Goal: Task Accomplishment & Management: Complete application form

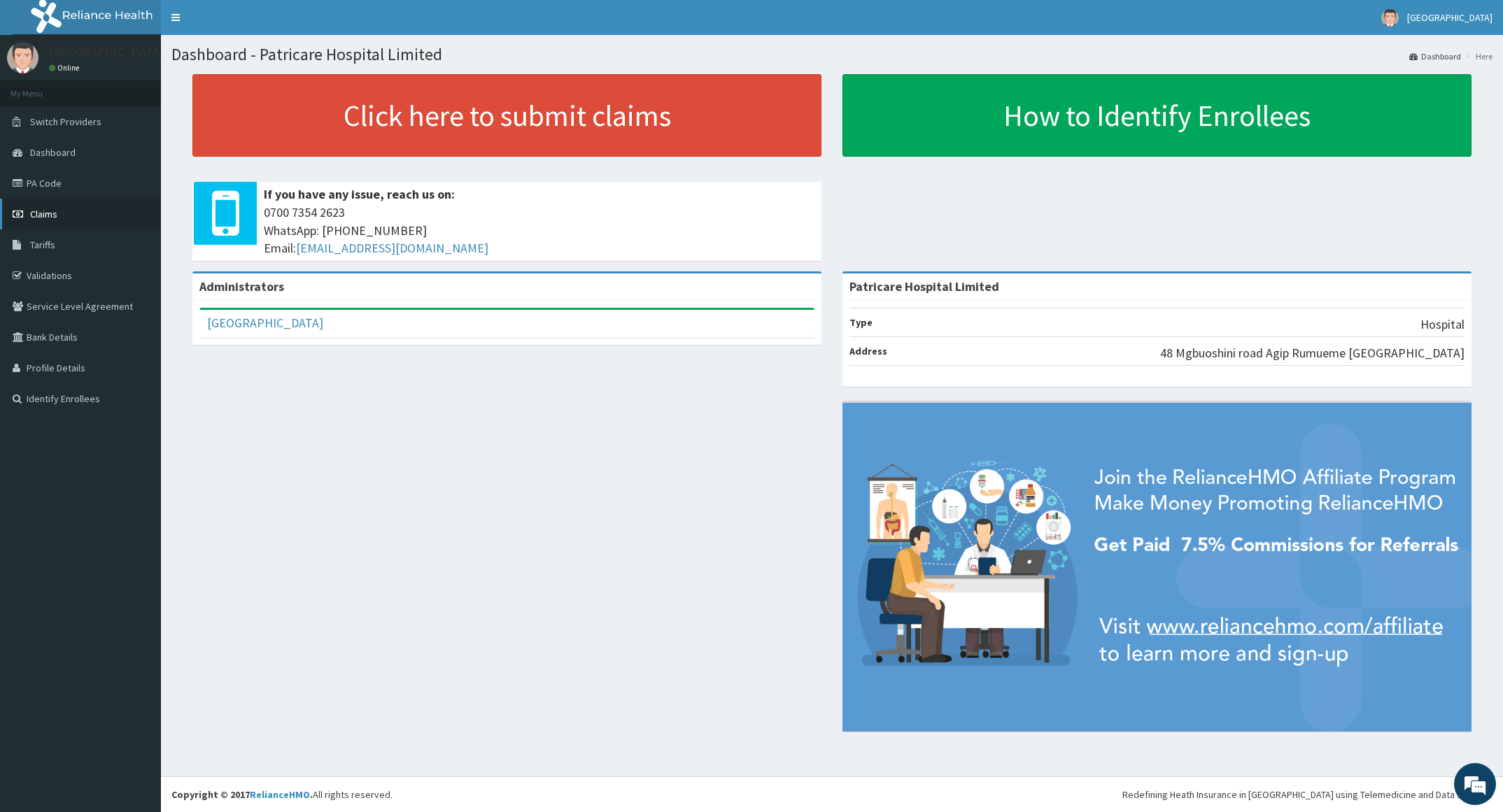
click at [34, 205] on link "Claims" at bounding box center [80, 213] width 161 height 30
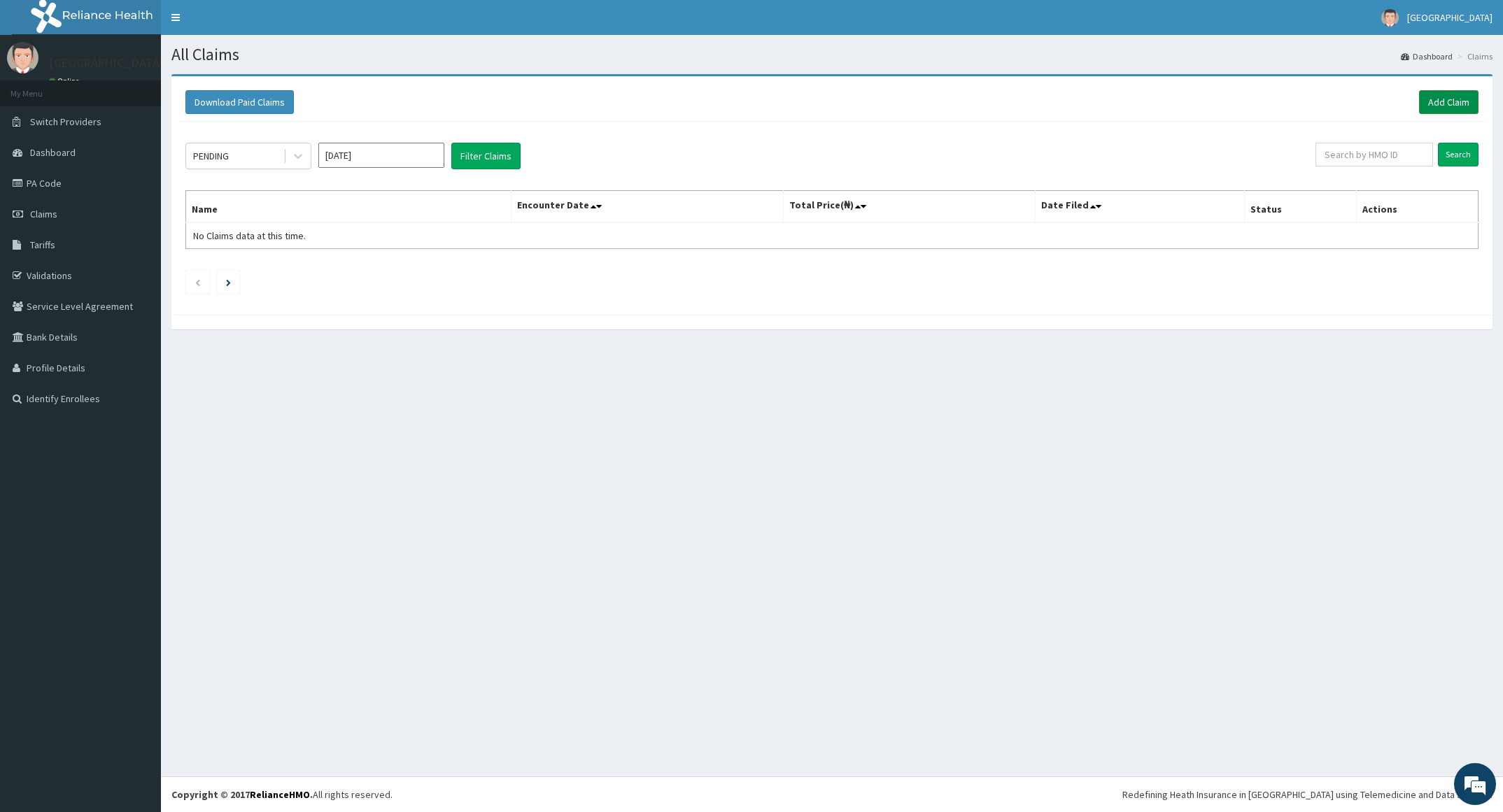
click at [1429, 103] on link "Add Claim" at bounding box center [1448, 102] width 59 height 23
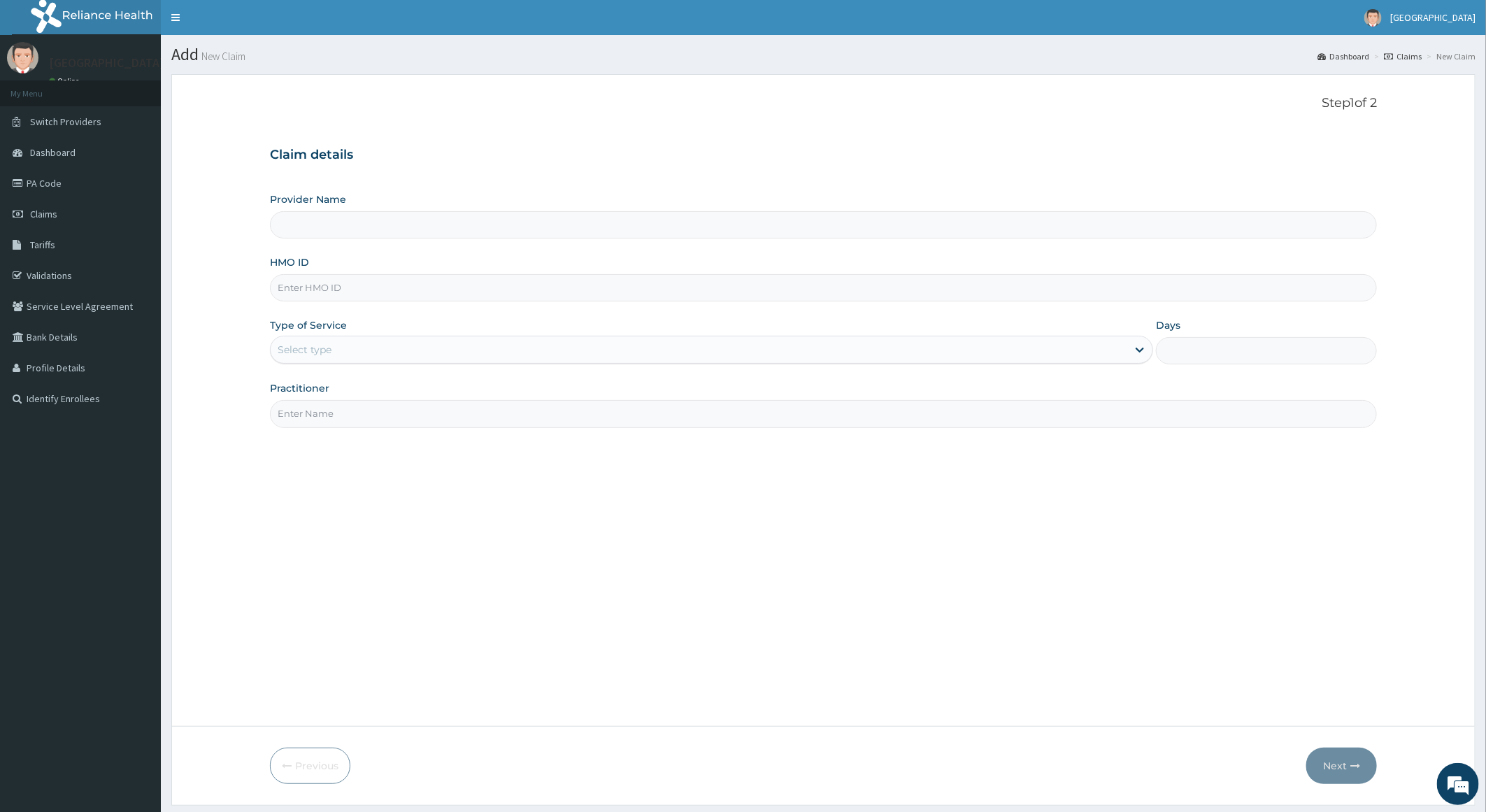
type input "Patricare Hospital Limited"
click at [31, 172] on link "PA Code" at bounding box center [80, 183] width 161 height 30
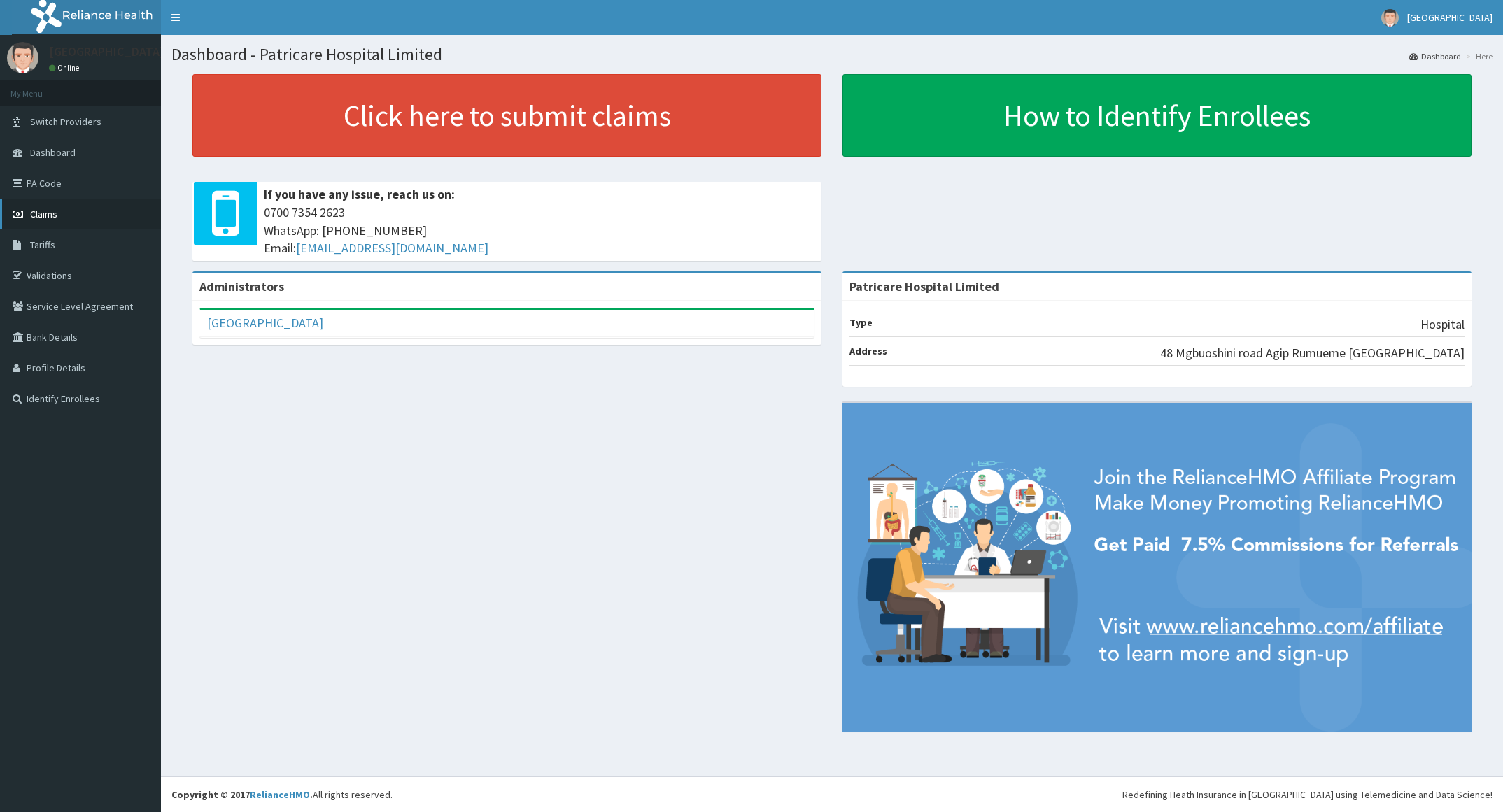
click at [56, 208] on span "Claims" at bounding box center [43, 214] width 27 height 12
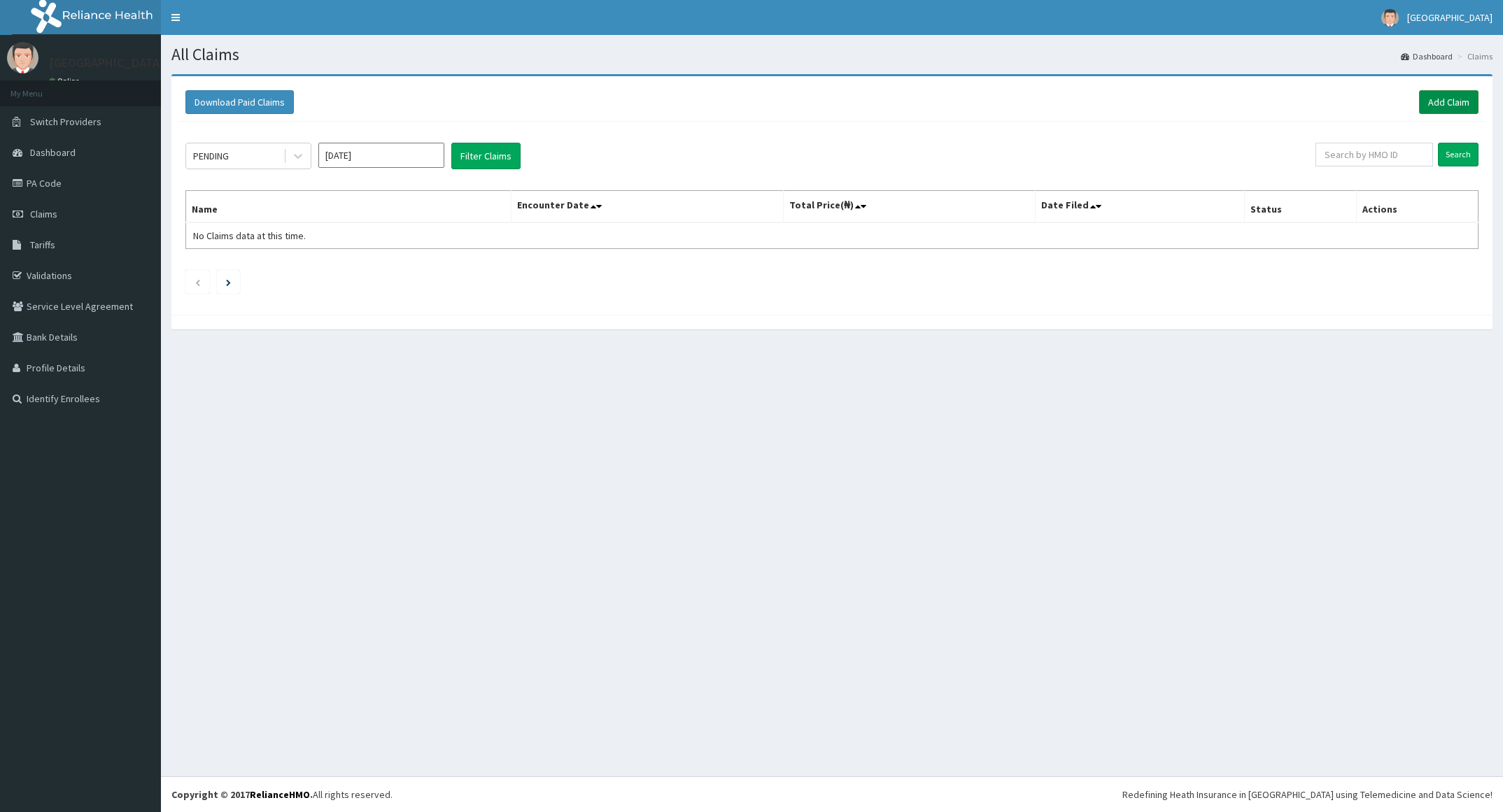
click at [1450, 105] on link "Add Claim" at bounding box center [1448, 102] width 59 height 23
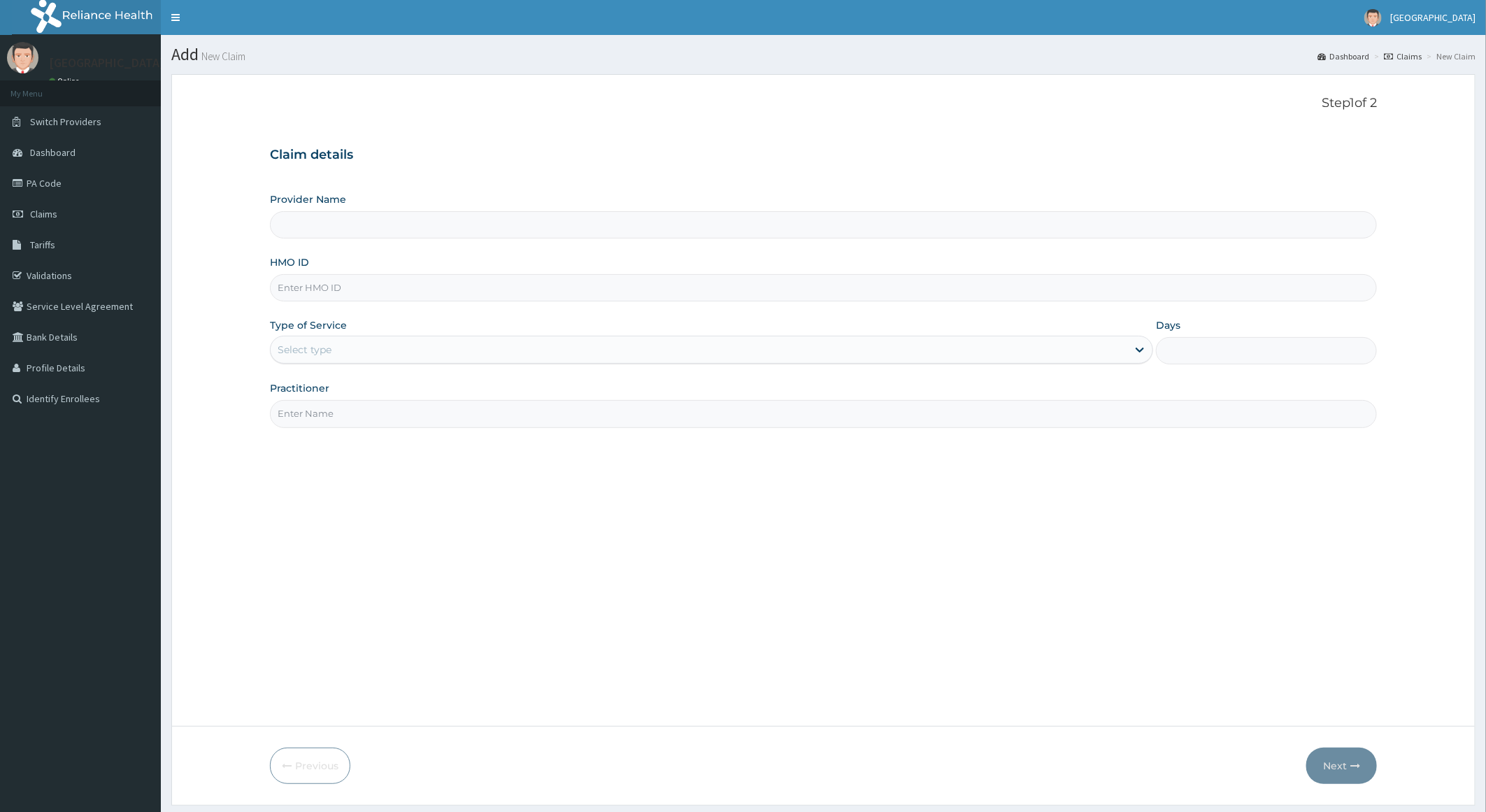
type input "Patricare Hospital Limited"
click at [788, 230] on input "Patricare Hospital Limited" at bounding box center [823, 224] width 1108 height 27
click at [749, 298] on input "HMO ID" at bounding box center [823, 287] width 1108 height 27
paste input "SFA/11720/A"
type input "SFA/11720/A"
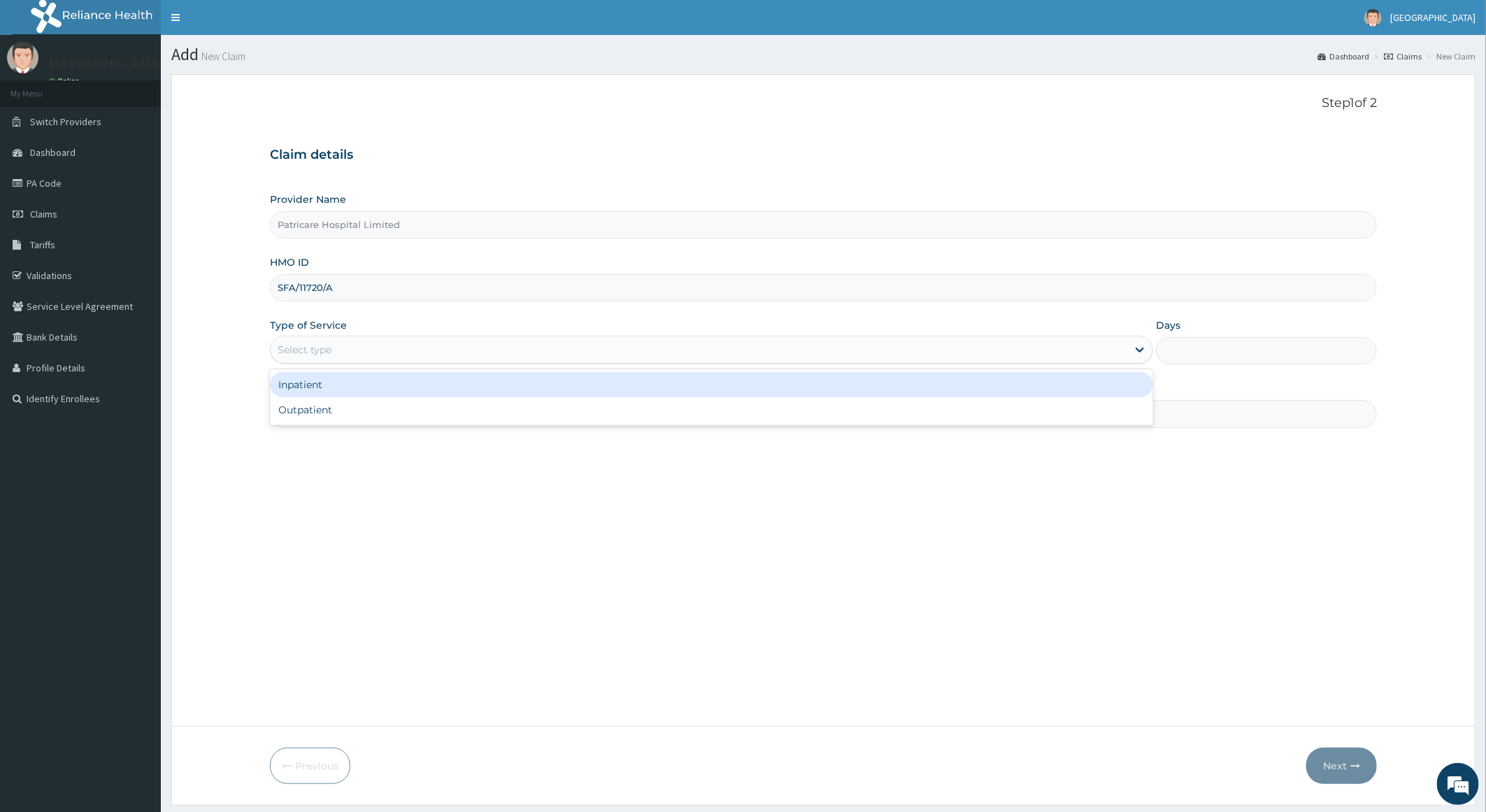
click at [732, 350] on div "Select type" at bounding box center [699, 349] width 857 height 23
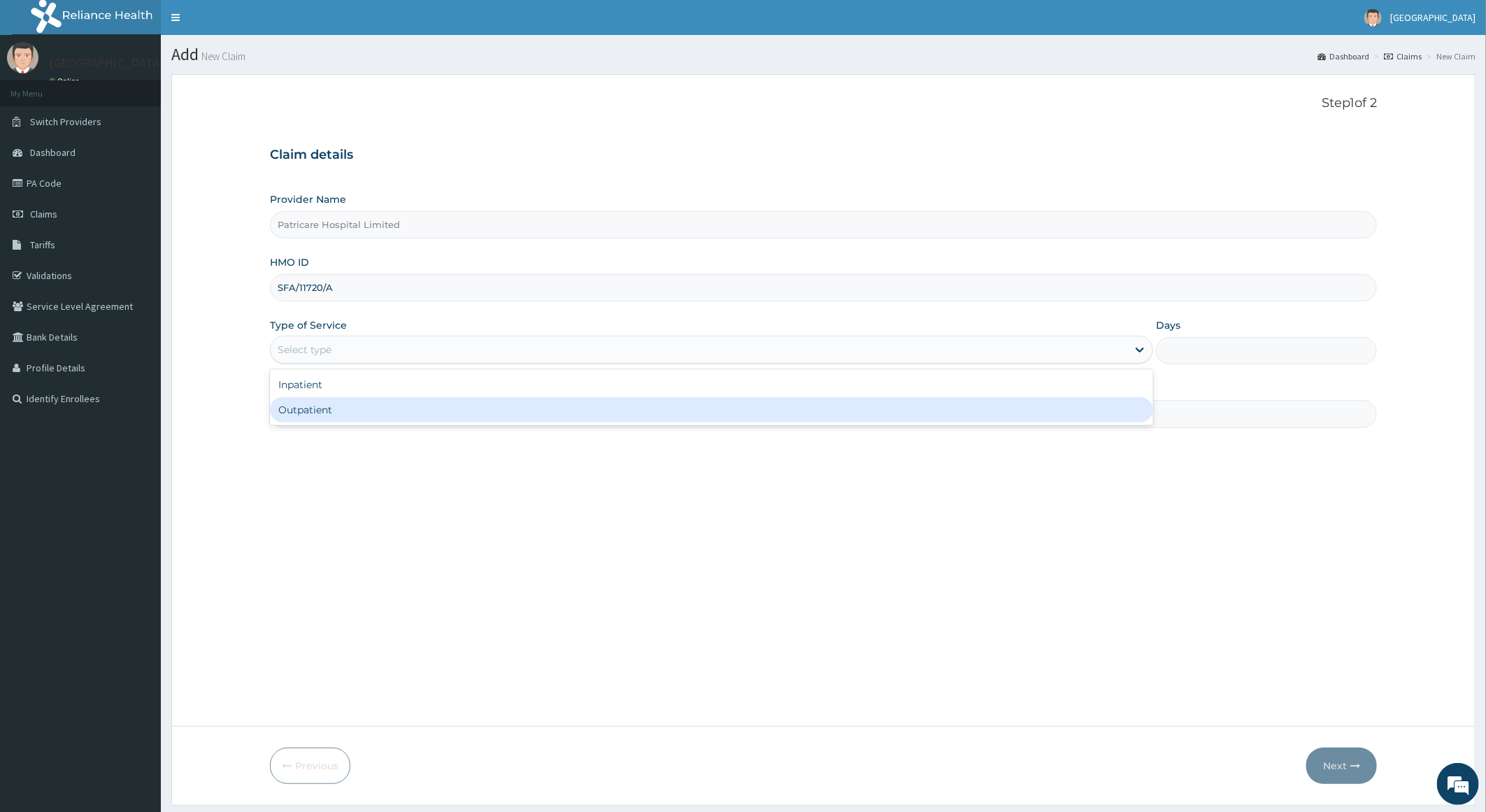
click at [735, 409] on div "Outpatient" at bounding box center [711, 409] width 884 height 25
type input "1"
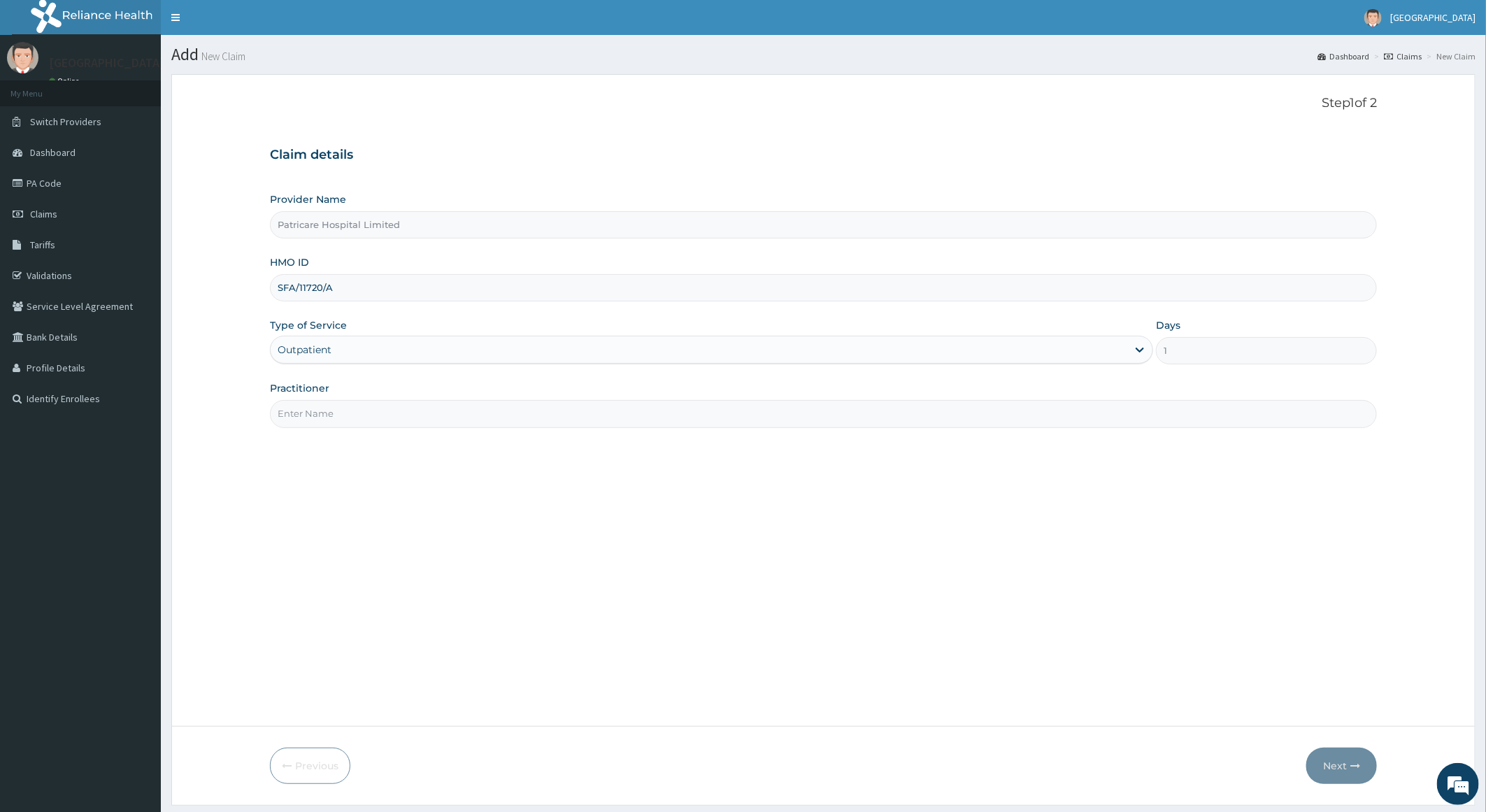
click at [735, 409] on input "Practitioner" at bounding box center [823, 413] width 1108 height 27
type input "[PERSON_NAME]"
click at [1335, 769] on button "Next" at bounding box center [1341, 766] width 70 height 37
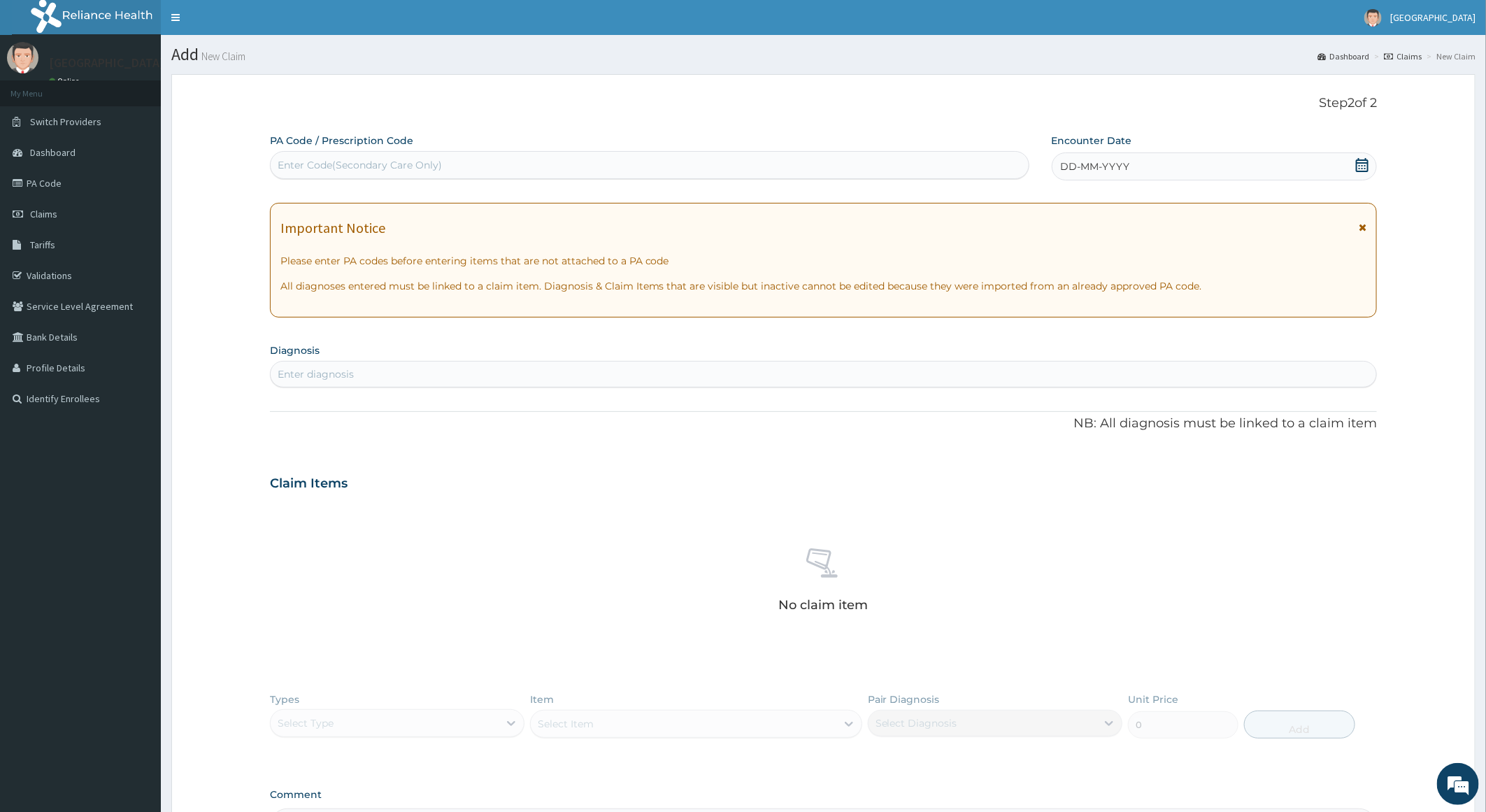
click at [745, 160] on div "Enter Code(Secondary Care Only)" at bounding box center [650, 165] width 758 height 23
paste input "PA/1F78AB"
type input "PA/1F78AB"
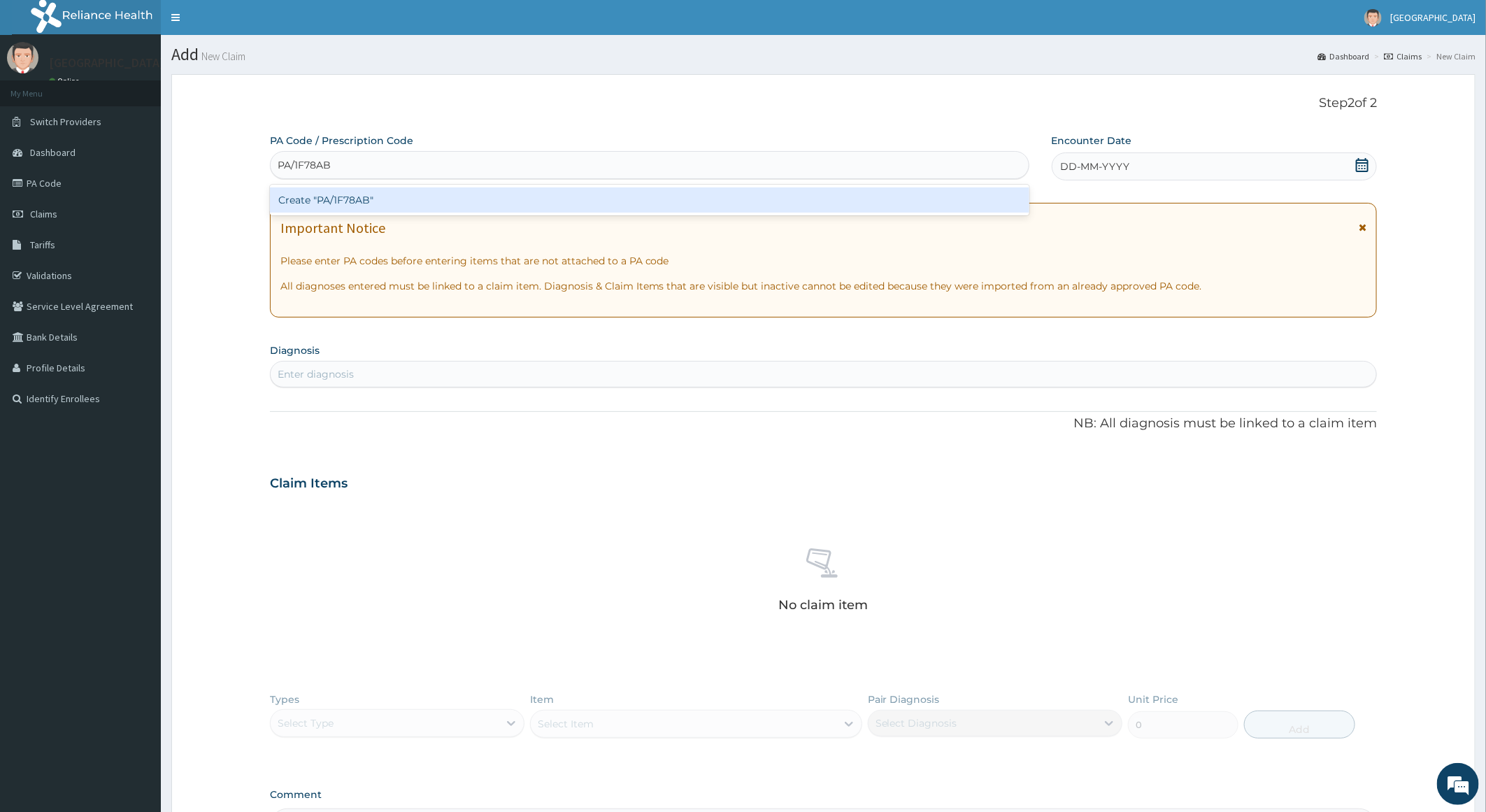
click at [743, 196] on div "Create "PA/1F78AB"" at bounding box center [649, 200] width 759 height 25
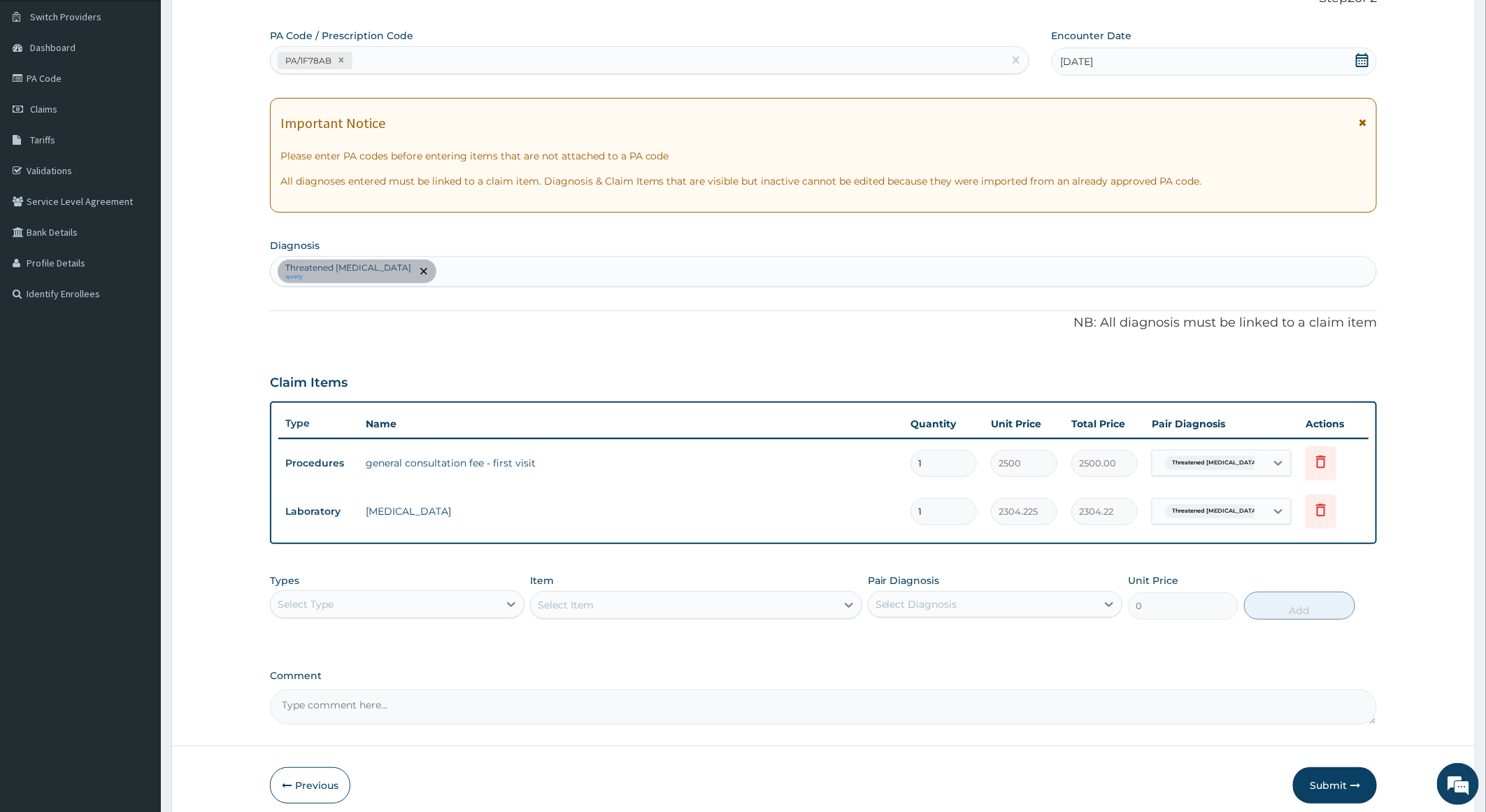
scroll to position [166, 0]
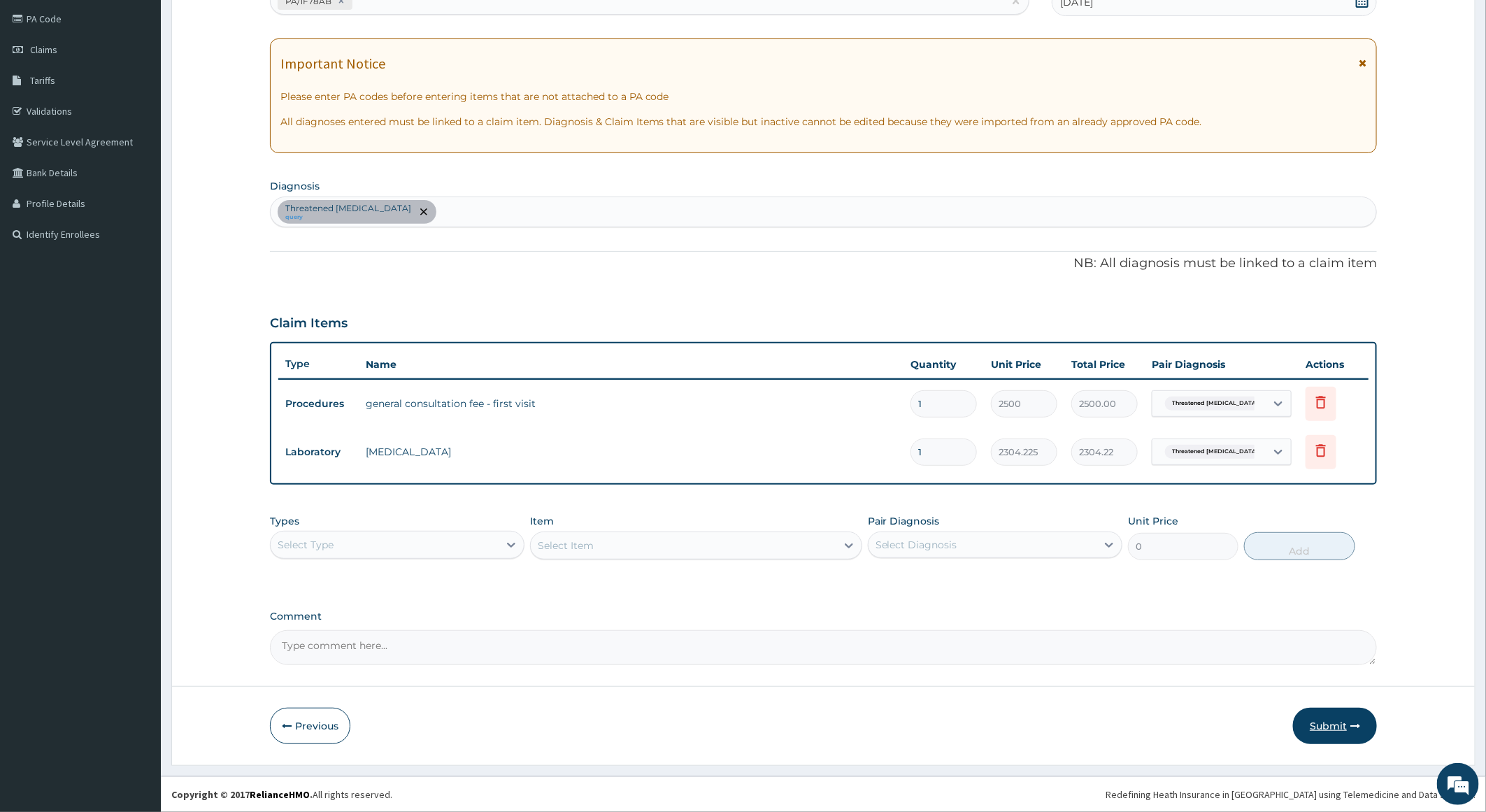
click at [1335, 720] on button "Submit" at bounding box center [1335, 726] width 84 height 37
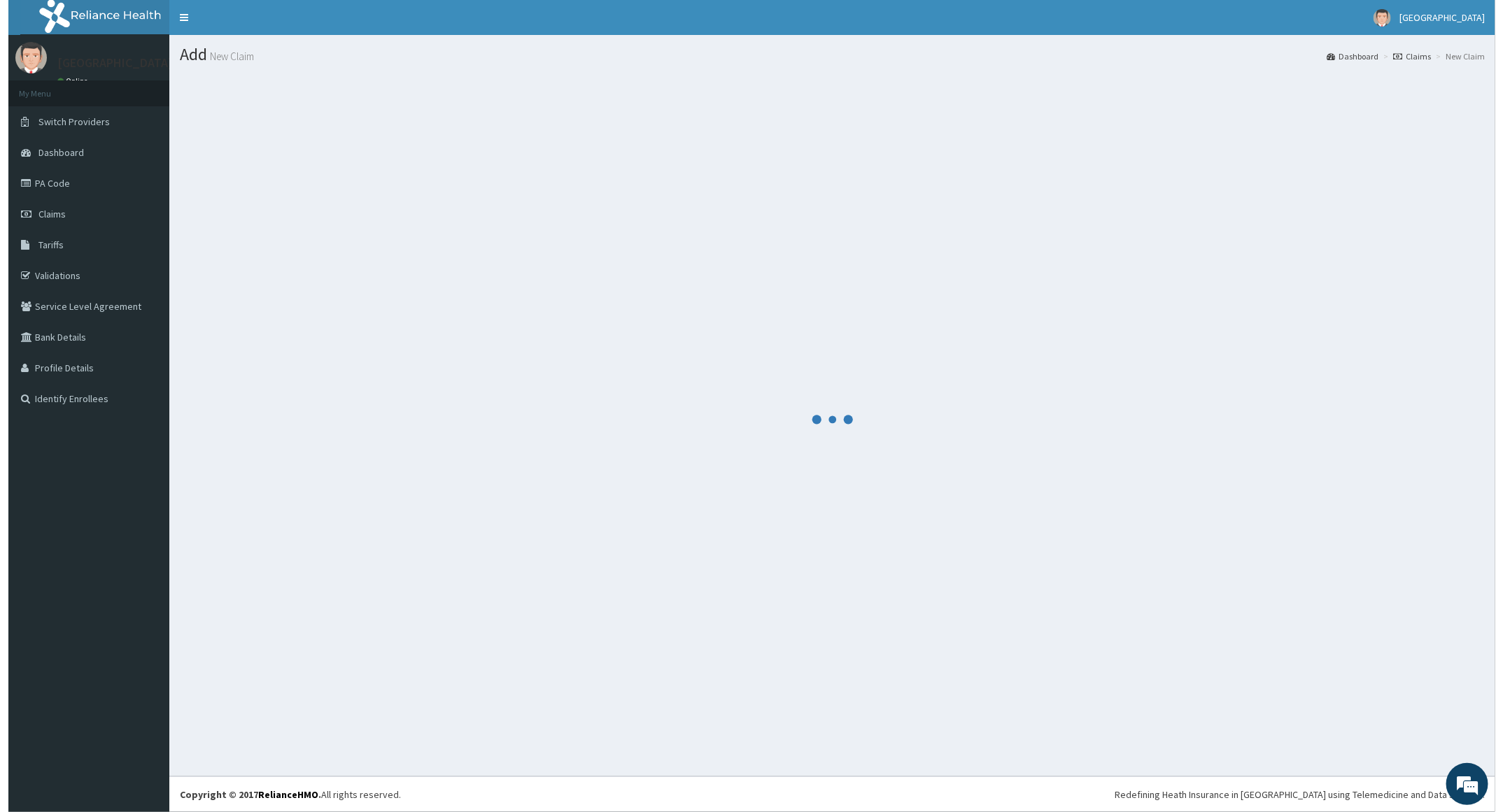
scroll to position [0, 0]
